Goal: Information Seeking & Learning: Learn about a topic

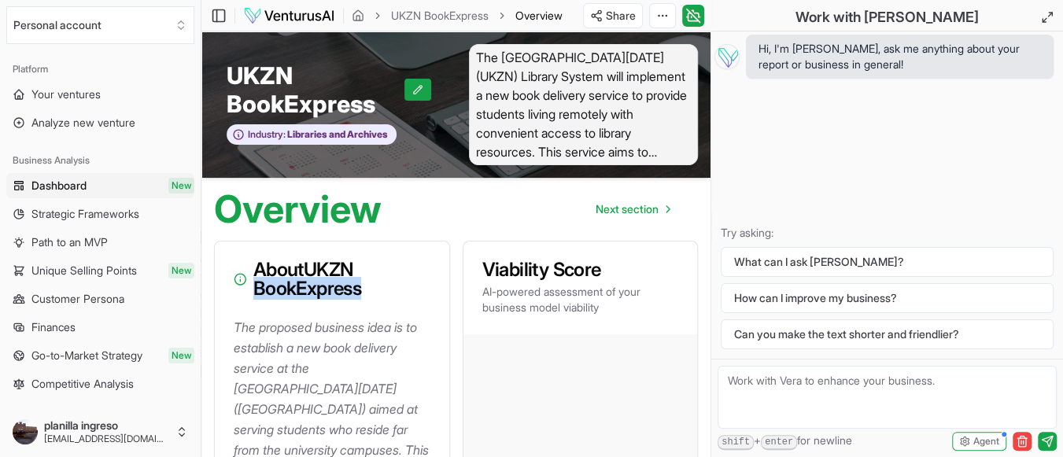
drag, startPoint x: 257, startPoint y: 288, endPoint x: 367, endPoint y: 300, distance: 110.8
click at [367, 300] on div "About UKZN BookExpress" at bounding box center [332, 280] width 234 height 76
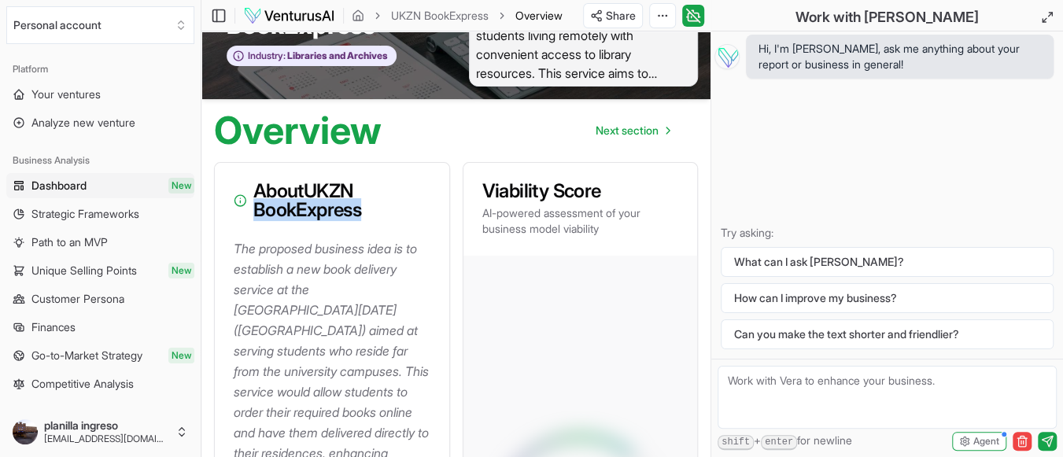
scroll to position [30, 0]
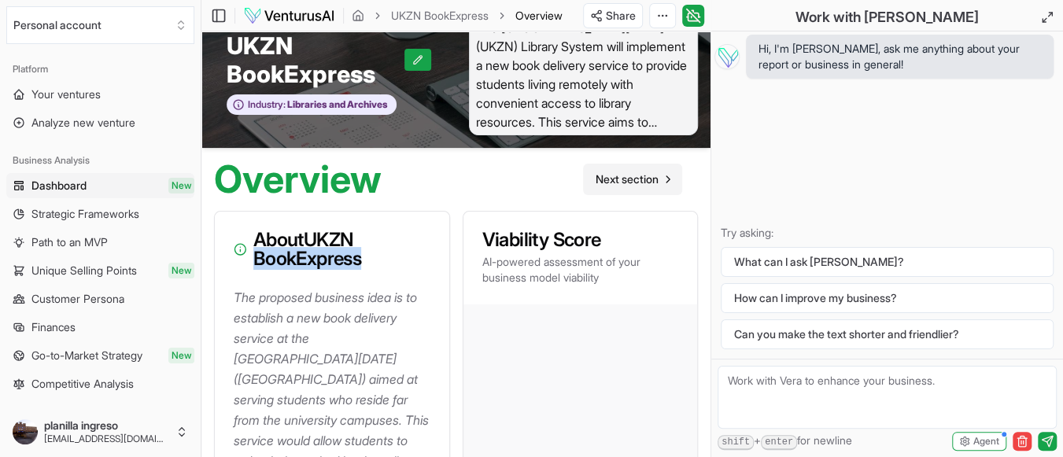
click at [655, 174] on span "Next section" at bounding box center [627, 180] width 63 height 16
